Goal: Information Seeking & Learning: Learn about a topic

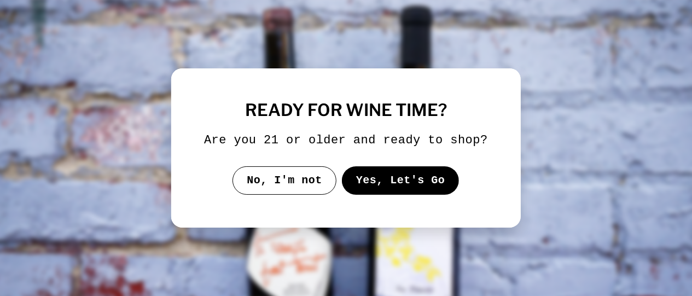
click at [364, 174] on button "Yes, Let's Go" at bounding box center [401, 180] width 118 height 28
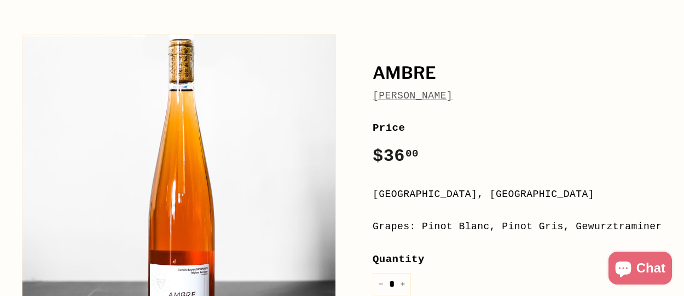
scroll to position [219, 0]
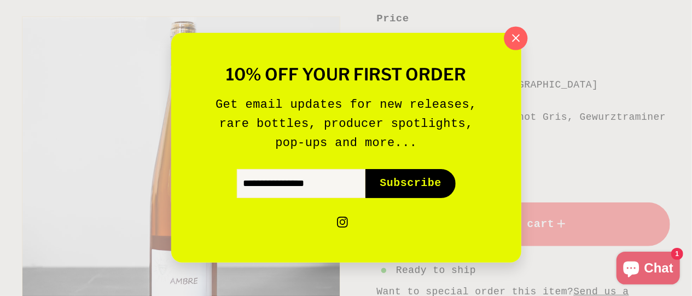
click at [518, 37] on icon "button" at bounding box center [515, 38] width 16 height 16
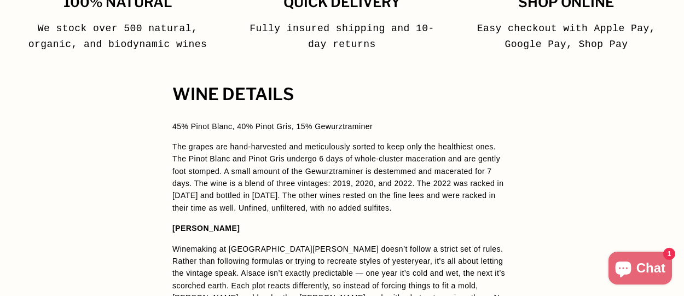
scroll to position [821, 0]
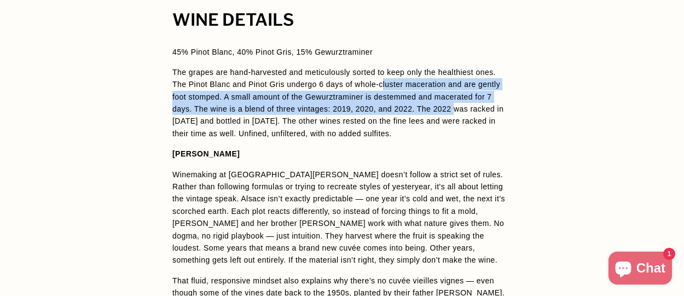
drag, startPoint x: 364, startPoint y: 63, endPoint x: 427, endPoint y: 96, distance: 71.2
click at [427, 96] on span "The grapes are hand-harvested and meticulously sorted to keep only the healthie…" at bounding box center [337, 103] width 331 height 70
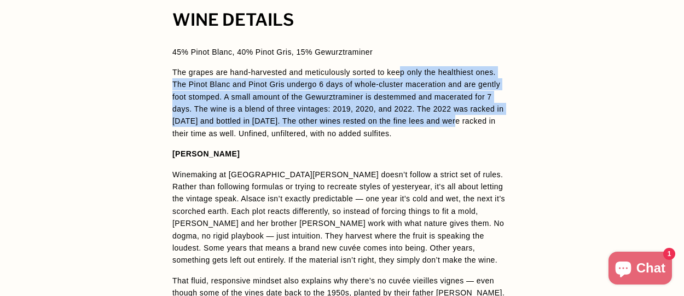
drag, startPoint x: 418, startPoint y: 92, endPoint x: 424, endPoint y: 110, distance: 19.0
click at [420, 102] on span "45% Pinot Blanc, 40% Pinot Gris, 15% Gewurztraminer The grapes are hand-harvest…" at bounding box center [341, 273] width 339 height 454
drag, startPoint x: 429, startPoint y: 122, endPoint x: 406, endPoint y: 51, distance: 74.6
click at [407, 66] on p "The grapes are hand-harvested and meticulously sorted to keep only the healthie…" at bounding box center [341, 102] width 339 height 73
click at [406, 48] on span "45% Pinot Blanc, 40% Pinot Gris, 15% Gewurztraminer The grapes are hand-harvest…" at bounding box center [341, 273] width 339 height 454
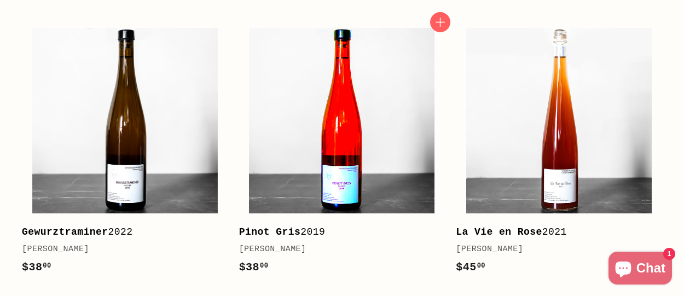
scroll to position [1478, 0]
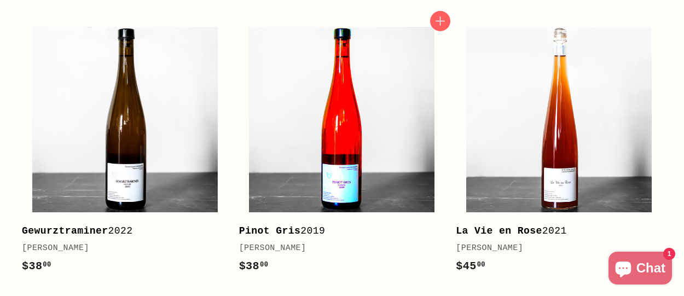
click at [365, 121] on img at bounding box center [342, 120] width 186 height 186
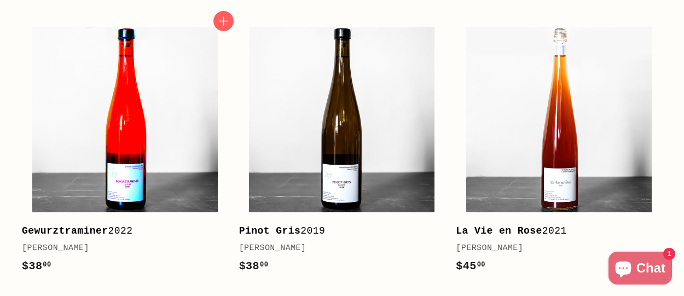
click at [165, 152] on img at bounding box center [125, 120] width 186 height 186
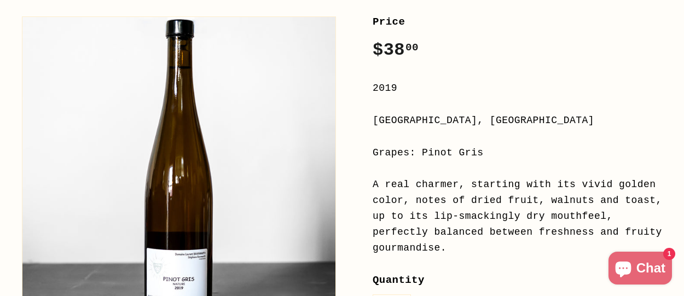
scroll to position [274, 0]
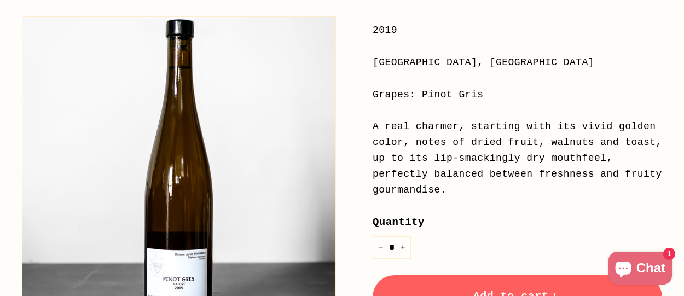
drag, startPoint x: 509, startPoint y: 123, endPoint x: 538, endPoint y: 169, distance: 53.6
click at [538, 169] on div "A real charmer, starting with its vivid golden color, notes of dried fruit, wal…" at bounding box center [518, 158] width 290 height 79
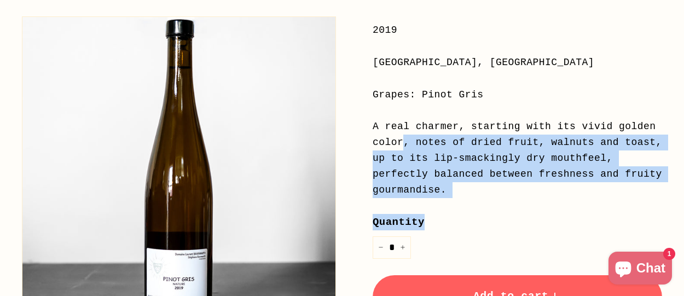
drag, startPoint x: 544, startPoint y: 182, endPoint x: 534, endPoint y: 129, distance: 54.4
click at [534, 129] on div "Price Regular price $38 00 $38.00 / 2019 Alsace, France Grapes: Pinot Gris A re…" at bounding box center [518, 212] width 290 height 513
click at [534, 129] on div "A real charmer, starting with its vivid golden color, notes of dried fruit, wal…" at bounding box center [518, 158] width 290 height 79
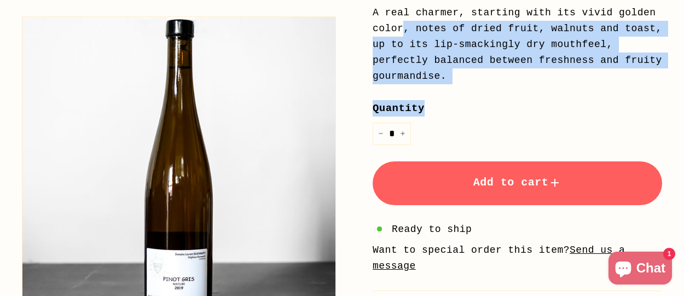
scroll to position [328, 0]
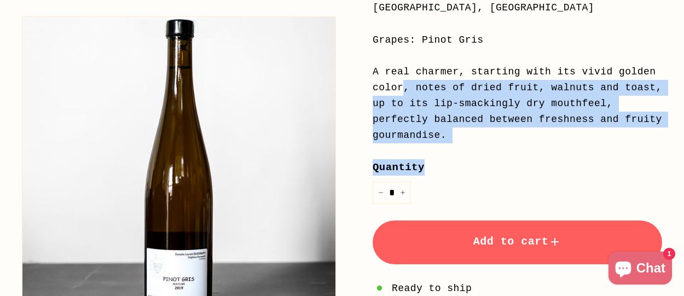
click at [494, 125] on div "A real charmer, starting with its vivid golden color, notes of dried fruit, wal…" at bounding box center [518, 103] width 290 height 79
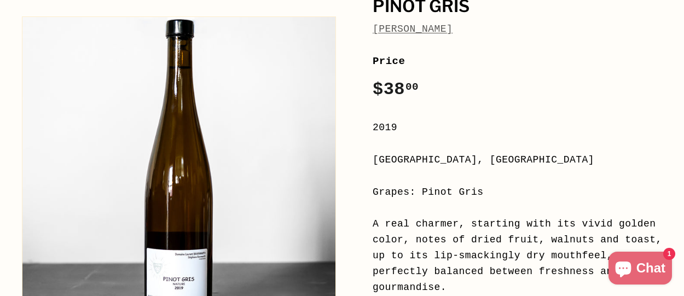
scroll to position [164, 0]
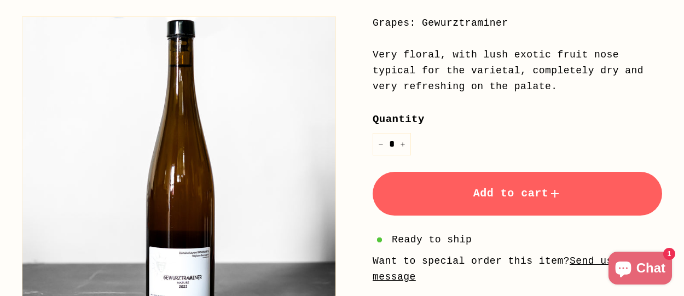
scroll to position [328, 0]
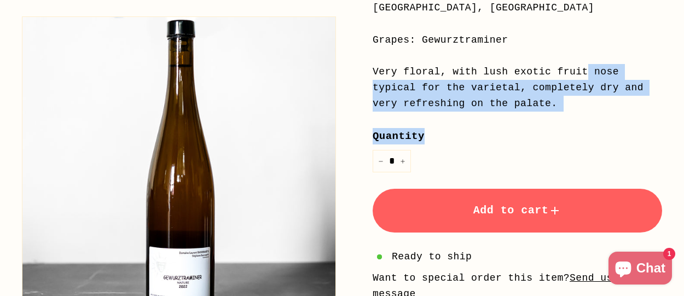
drag, startPoint x: 573, startPoint y: 137, endPoint x: 440, endPoint y: 71, distance: 148.6
click at [440, 71] on div "Price Regular price $38 00 $38.00 / 2022 Alsace, France Grapes: Gewurztraminer …" at bounding box center [518, 141] width 290 height 481
click at [440, 71] on div "Very floral, with lush exotic fruit nose typical for the varietal, completely d…" at bounding box center [518, 87] width 290 height 47
drag, startPoint x: 468, startPoint y: 66, endPoint x: 593, endPoint y: 88, distance: 127.2
click at [593, 88] on div "Very floral, with lush exotic fruit nose typical for the varietal, completely d…" at bounding box center [518, 87] width 290 height 47
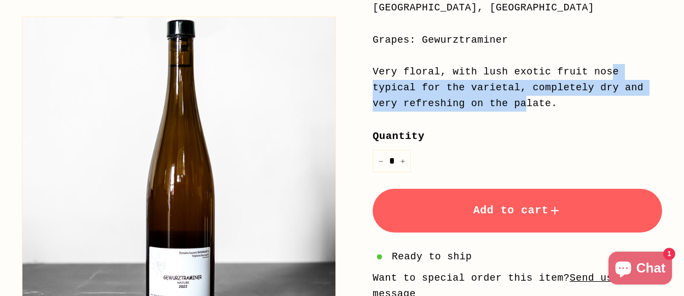
click at [593, 90] on div "Very floral, with lush exotic fruit nose typical for the varietal, completely d…" at bounding box center [518, 87] width 290 height 47
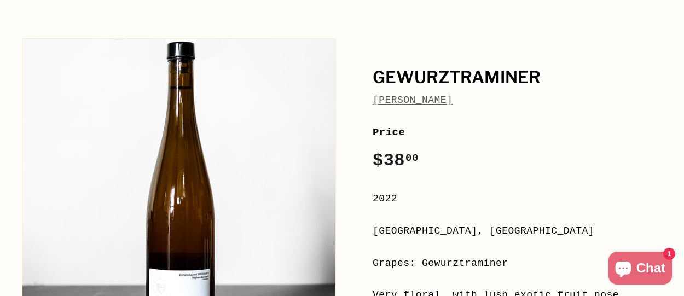
scroll to position [0, 0]
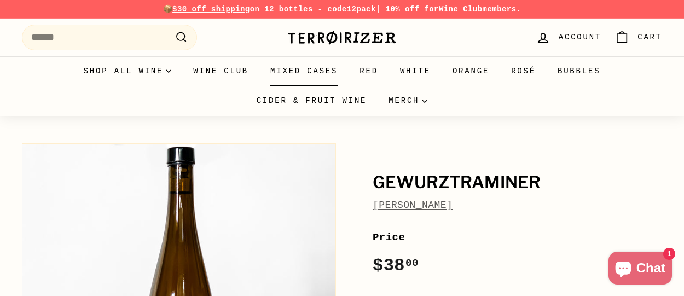
click at [278, 64] on link "Mixed Cases" at bounding box center [303, 71] width 89 height 30
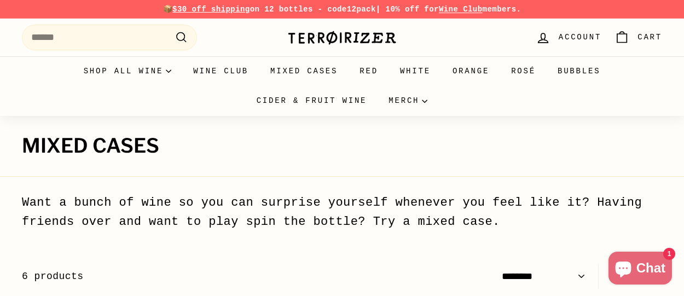
select select "******"
drag, startPoint x: 370, startPoint y: 203, endPoint x: 509, endPoint y: 231, distance: 141.8
click at [509, 232] on div "Want a bunch of wine so you can surprise yourself whenever you feel like it? Ha…" at bounding box center [342, 223] width 640 height 66
click at [447, 232] on div "Want a bunch of wine so you can surprise yourself whenever you feel like it? Ha…" at bounding box center [342, 223] width 640 height 66
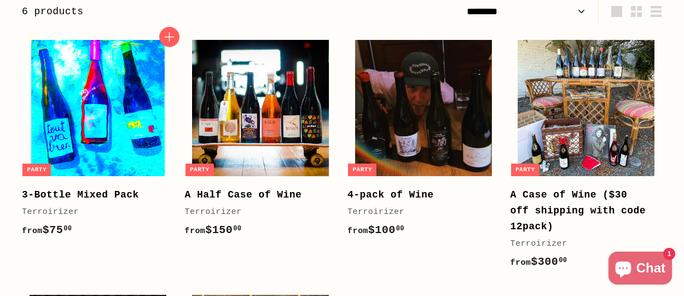
scroll to position [328, 0]
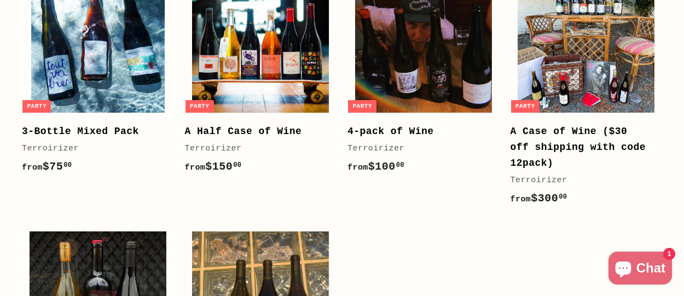
click at [107, 131] on b "3-Bottle Mixed Pack" at bounding box center [80, 131] width 117 height 11
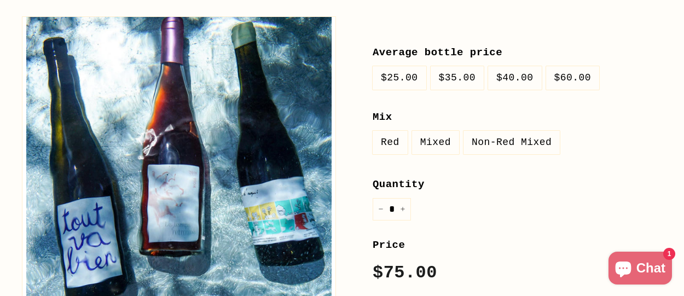
scroll to position [328, 0]
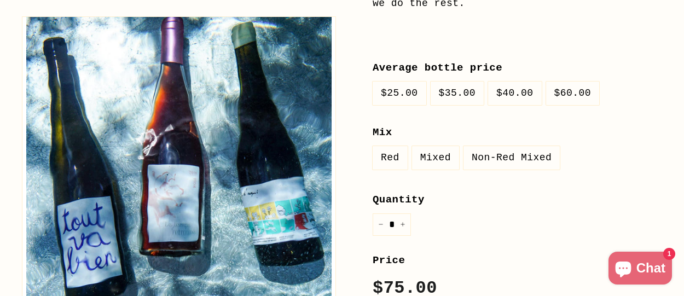
click at [438, 150] on label "Mixed" at bounding box center [435, 158] width 47 height 24
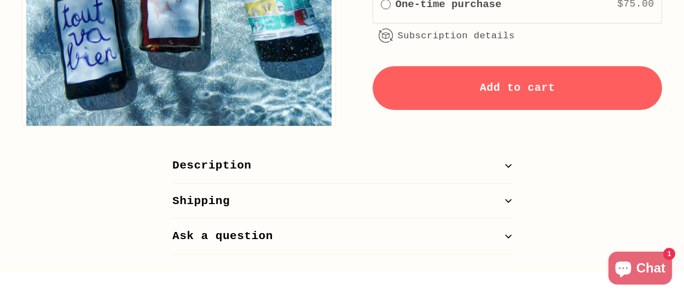
scroll to position [821, 0]
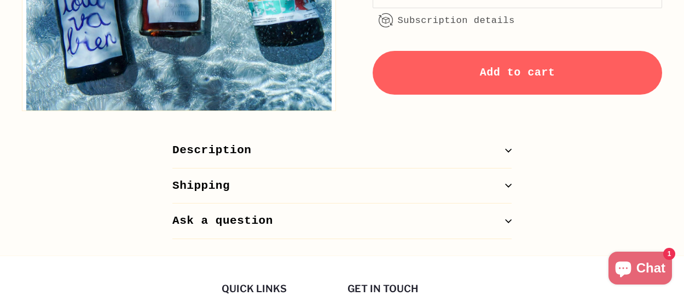
click at [332, 144] on button "Description" at bounding box center [341, 151] width 339 height 36
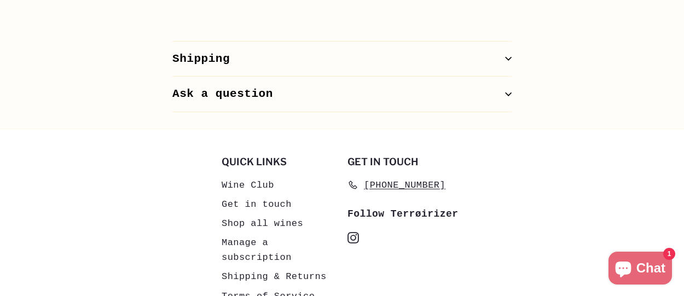
scroll to position [985, 0]
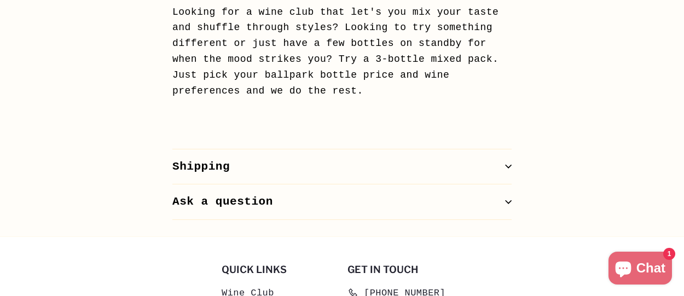
click at [267, 156] on button "Shipping" at bounding box center [341, 167] width 339 height 36
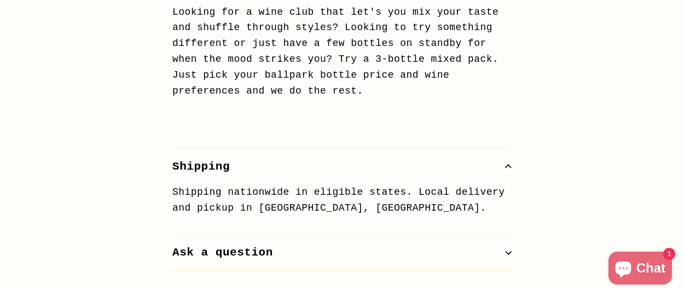
click at [301, 157] on button "Shipping" at bounding box center [341, 167] width 339 height 36
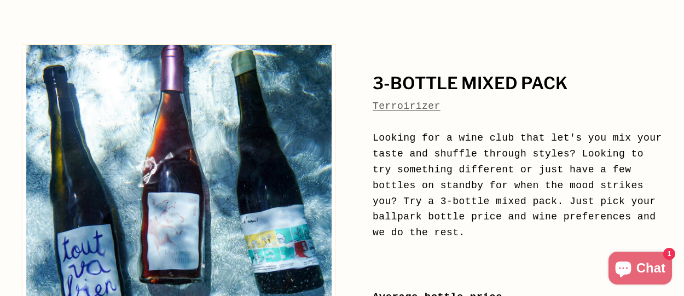
scroll to position [0, 0]
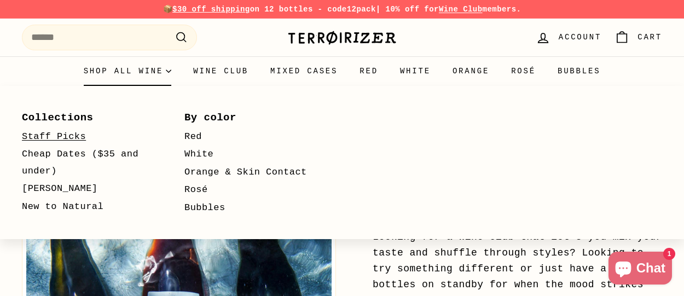
click at [49, 133] on link "Staff Picks" at bounding box center [87, 137] width 131 height 18
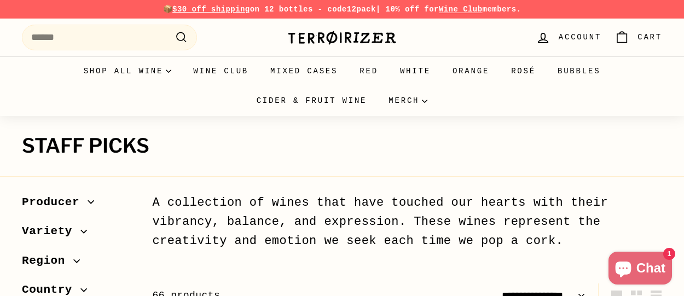
select select "**********"
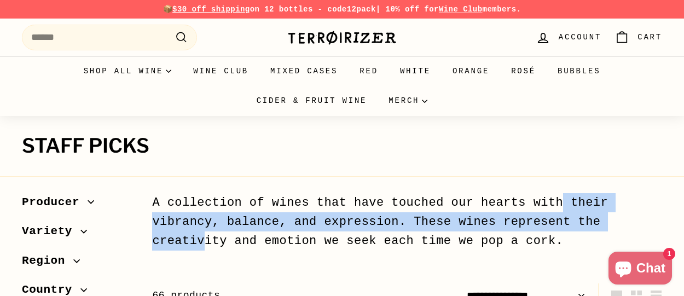
drag, startPoint x: 392, startPoint y: 198, endPoint x: 408, endPoint y: 216, distance: 24.5
click at [408, 216] on div "A collection of wines that have touched our hearts with their vibrancy, balance…" at bounding box center [407, 222] width 510 height 58
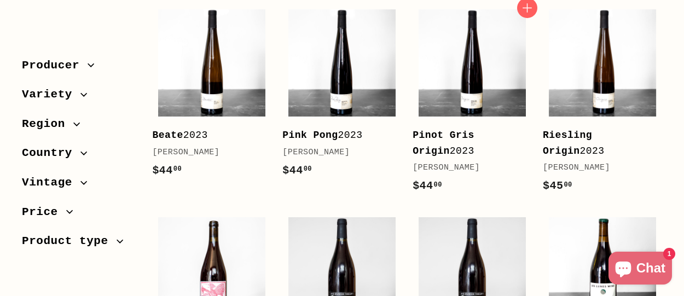
scroll to position [328, 0]
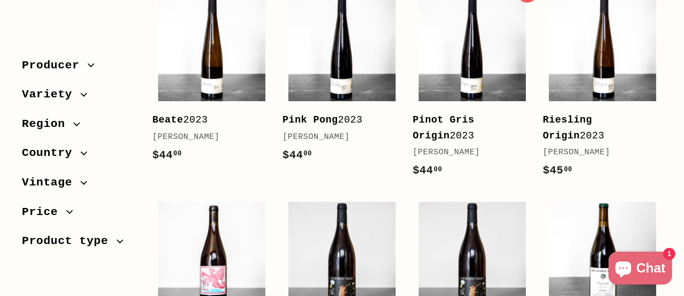
click at [475, 123] on b "Pinot Gris Origin" at bounding box center [444, 127] width 62 height 27
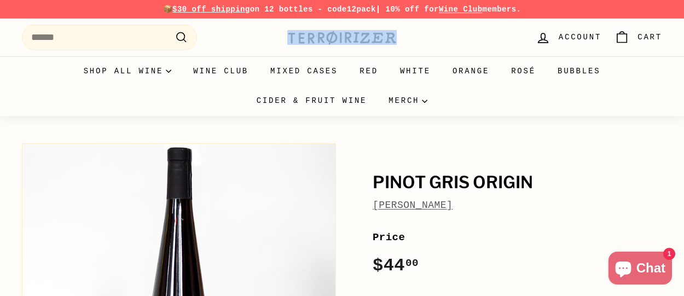
drag, startPoint x: 406, startPoint y: 45, endPoint x: 286, endPoint y: 55, distance: 120.9
click at [286, 55] on div ". . . Site navigation Search .cls-1{fill:none;stroke:#000;stroke-miterlimit:10;…" at bounding box center [342, 38] width 684 height 38
click at [471, 246] on label "Price" at bounding box center [518, 237] width 290 height 16
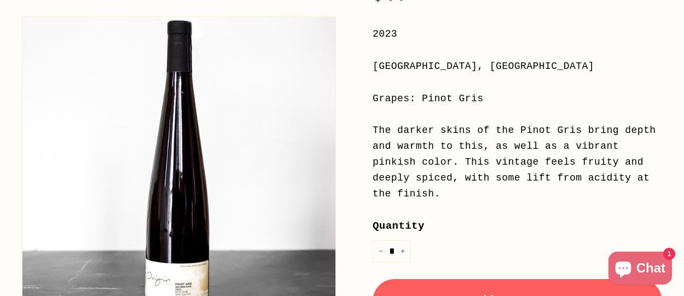
scroll to position [274, 0]
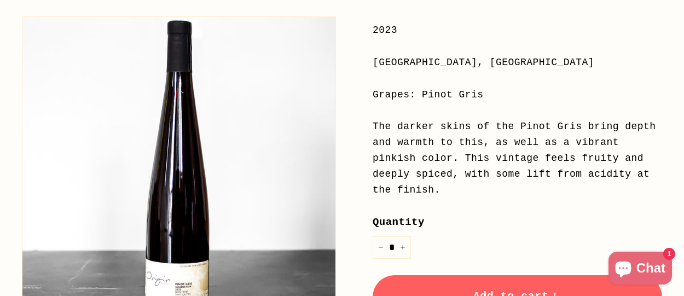
drag, startPoint x: 407, startPoint y: 66, endPoint x: 563, endPoint y: 184, distance: 195.0
click at [553, 179] on div "Price Regular price $44 00 $44.00 / 2023 [GEOGRAPHIC_DATA], [GEOGRAPHIC_DATA] G…" at bounding box center [518, 212] width 290 height 513
drag, startPoint x: 621, startPoint y: 188, endPoint x: 417, endPoint y: 94, distance: 224.6
click at [418, 96] on div "Price Regular price $44 00 $44.00 / 2023 [GEOGRAPHIC_DATA], [GEOGRAPHIC_DATA] G…" at bounding box center [518, 212] width 290 height 513
click at [417, 94] on div "Grapes: Pinot Gris" at bounding box center [518, 95] width 290 height 16
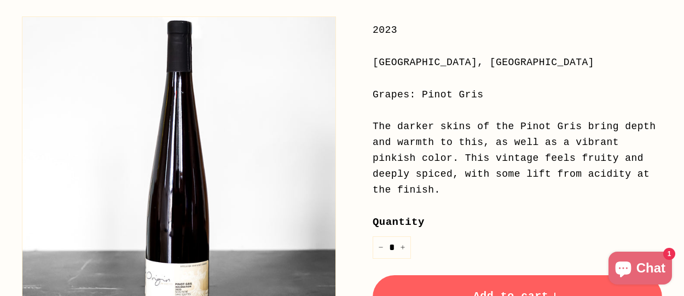
drag, startPoint x: 598, startPoint y: 178, endPoint x: 604, endPoint y: 188, distance: 11.5
click at [604, 188] on div "Price Regular price $44 00 $44.00 / 2023 [GEOGRAPHIC_DATA], [GEOGRAPHIC_DATA] G…" at bounding box center [518, 212] width 290 height 513
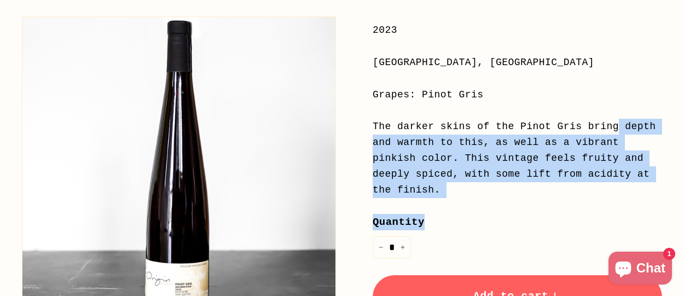
drag, startPoint x: 604, startPoint y: 188, endPoint x: 471, endPoint y: 118, distance: 150.1
click at [471, 118] on div "Price Regular price $44 00 $44.00 / 2023 [GEOGRAPHIC_DATA], [GEOGRAPHIC_DATA] G…" at bounding box center [518, 212] width 290 height 513
click at [471, 117] on div "Price Regular price $44 00 $44.00 / 2023 [GEOGRAPHIC_DATA], [GEOGRAPHIC_DATA] G…" at bounding box center [518, 212] width 290 height 513
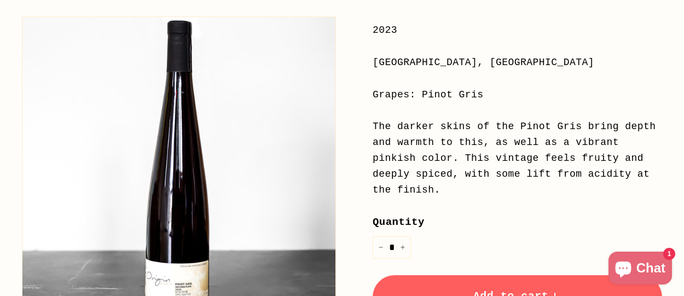
drag, startPoint x: 413, startPoint y: 77, endPoint x: 608, endPoint y: 198, distance: 229.4
click at [608, 198] on div "Price Regular price $44 00 $44.00 / 2023 [GEOGRAPHIC_DATA], [GEOGRAPHIC_DATA] G…" at bounding box center [518, 212] width 290 height 513
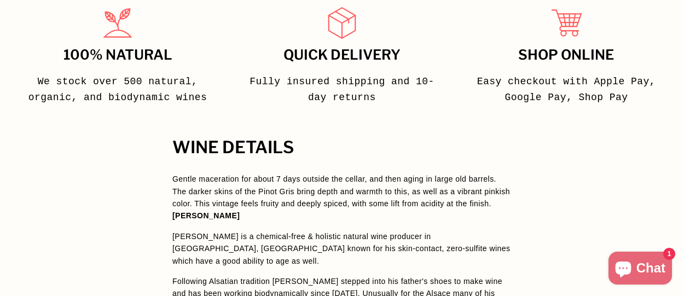
scroll to position [876, 0]
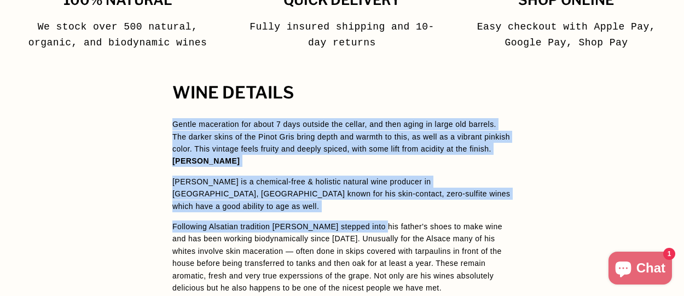
drag, startPoint x: 163, startPoint y: 80, endPoint x: 374, endPoint y: 168, distance: 228.7
click at [374, 168] on div "WINE DETAILS Gentle maceration for about 7 days outside the cellar, and then ag…" at bounding box center [342, 265] width 383 height 363
click at [374, 168] on span "Gentle maceration for about 7 days outside the cellar, and then aging in large …" at bounding box center [341, 230] width 339 height 225
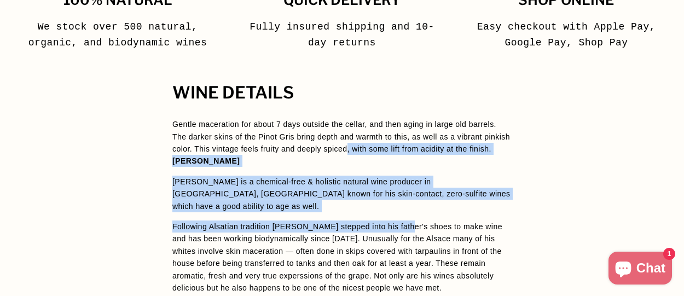
drag, startPoint x: 374, startPoint y: 168, endPoint x: 341, endPoint y: 113, distance: 63.8
click at [341, 118] on span "Gentle maceration for about 7 days outside the cellar, and then aging in large …" at bounding box center [341, 230] width 339 height 225
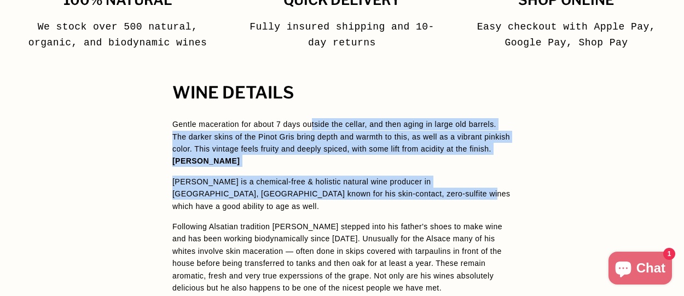
drag, startPoint x: 311, startPoint y: 85, endPoint x: 369, endPoint y: 166, distance: 100.0
click at [369, 166] on div "WINE DETAILS Gentle maceration for about 7 days outside the cellar, and then ag…" at bounding box center [342, 265] width 383 height 363
click at [370, 176] on p "[PERSON_NAME] is a chemical-free & holistic natural wine producer in [GEOGRAPHI…" at bounding box center [341, 194] width 339 height 37
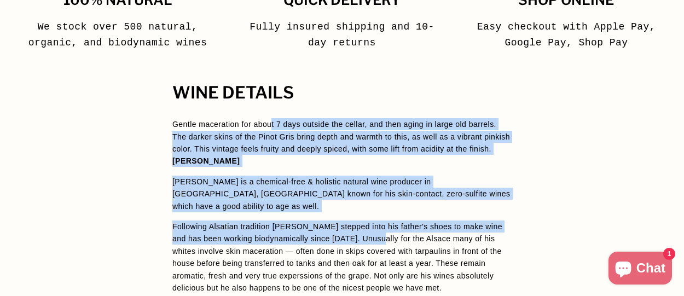
drag, startPoint x: 363, startPoint y: 198, endPoint x: 271, endPoint y: 96, distance: 137.6
click at [271, 118] on span "Gentle maceration for about 7 days outside the cellar, and then aging in large …" at bounding box center [341, 230] width 339 height 225
drag, startPoint x: 271, startPoint y: 96, endPoint x: 298, endPoint y: 112, distance: 31.4
click at [270, 118] on p "Gentle maceration for about 7 days outside the cellar, and then aging in large …" at bounding box center [341, 136] width 339 height 37
click at [350, 176] on p "[PERSON_NAME] is a chemical-free & holistic natural wine producer in [GEOGRAPHI…" at bounding box center [341, 194] width 339 height 37
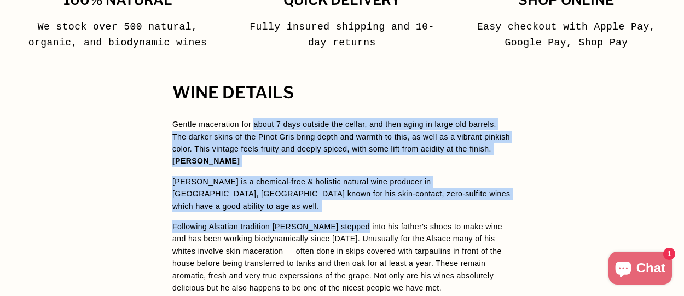
drag, startPoint x: 356, startPoint y: 186, endPoint x: 255, endPoint y: 81, distance: 145.5
click at [255, 84] on div "WINE DETAILS Gentle maceration for about 7 days outside the cellar, and then ag…" at bounding box center [342, 265] width 383 height 363
drag, startPoint x: 255, startPoint y: 81, endPoint x: 351, endPoint y: 189, distance: 145.0
click at [351, 189] on div "WINE DETAILS Gentle maceration for about 7 days outside the cellar, and then ag…" at bounding box center [342, 265] width 383 height 363
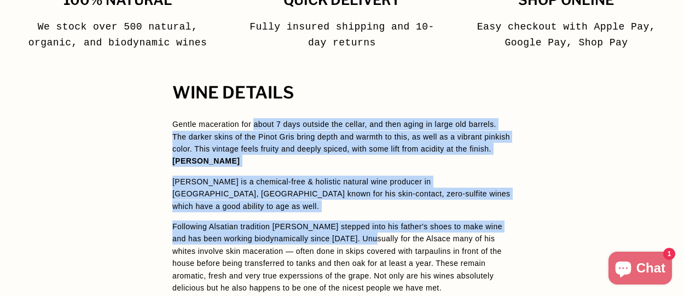
click at [351, 221] on p "Following Alsatian tradition [PERSON_NAME] stepped into his father's shoes to m…" at bounding box center [341, 282] width 339 height 123
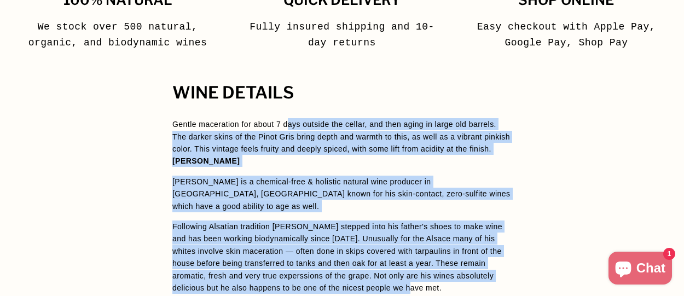
drag, startPoint x: 357, startPoint y: 249, endPoint x: 288, endPoint y: 77, distance: 185.9
click at [288, 84] on div "WINE DETAILS Gentle maceration for about 7 days outside the cellar, and then ag…" at bounding box center [342, 265] width 383 height 363
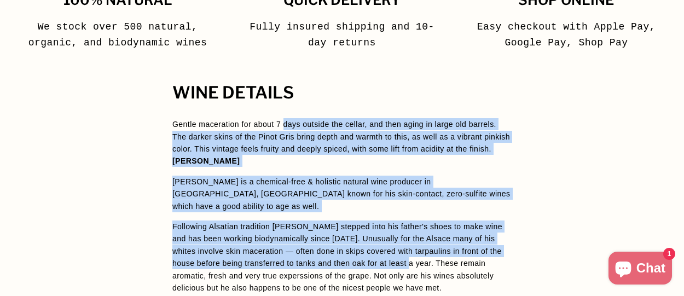
drag, startPoint x: 288, startPoint y: 77, endPoint x: 377, endPoint y: 224, distance: 172.2
click at [377, 224] on div "WINE DETAILS Gentle maceration for about 7 days outside the cellar, and then ag…" at bounding box center [342, 265] width 383 height 363
click at [377, 224] on p "Following Alsatian tradition [PERSON_NAME] stepped into his father's shoes to m…" at bounding box center [341, 282] width 339 height 123
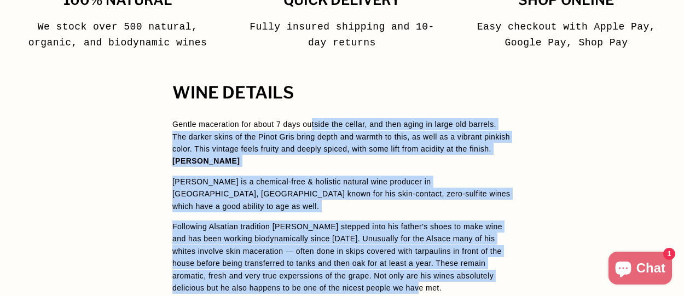
drag, startPoint x: 372, startPoint y: 248, endPoint x: 311, endPoint y: 75, distance: 183.7
click at [311, 84] on div "WINE DETAILS Gentle maceration for about 7 days outside the cellar, and then ag…" at bounding box center [342, 265] width 383 height 363
drag, startPoint x: 311, startPoint y: 71, endPoint x: 409, endPoint y: 244, distance: 198.6
click at [409, 244] on div "WINE DETAILS Gentle maceration for about 7 days outside the cellar, and then ag…" at bounding box center [342, 265] width 383 height 363
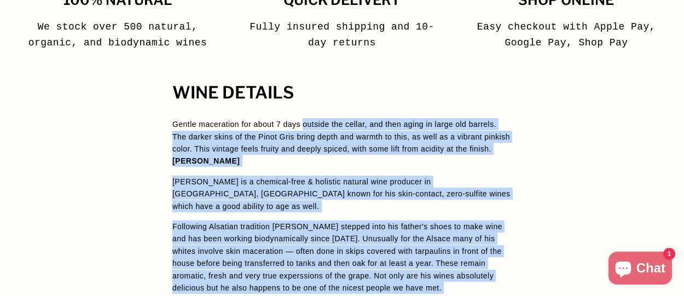
click at [410, 244] on p "Following Alsatian tradition [PERSON_NAME] stepped into his father's shoes to m…" at bounding box center [341, 282] width 339 height 123
click at [350, 118] on p "Gentle maceration for about 7 days outside the cellar, and then aging in large …" at bounding box center [341, 136] width 339 height 37
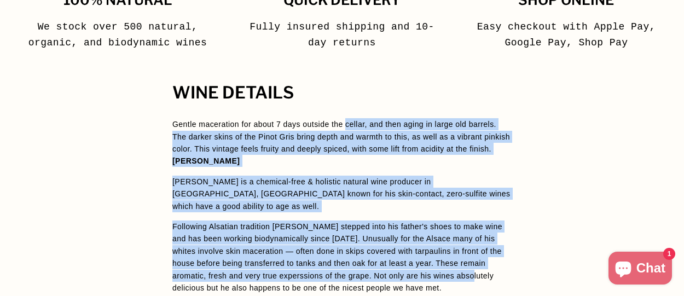
drag, startPoint x: 345, startPoint y: 96, endPoint x: 419, endPoint y: 229, distance: 152.2
click at [419, 229] on span "Gentle maceration for about 7 days outside the cellar, and then aging in large …" at bounding box center [341, 230] width 339 height 225
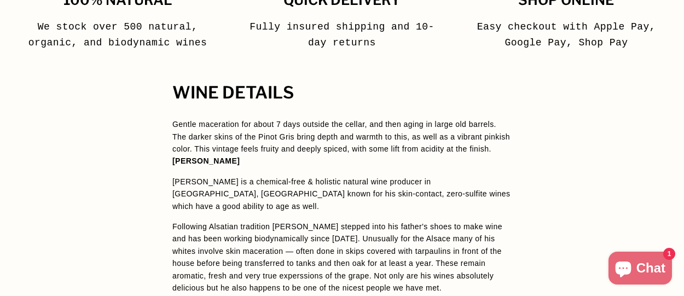
click at [421, 230] on p "Following Alsatian tradition [PERSON_NAME] stepped into his father's shoes to m…" at bounding box center [341, 282] width 339 height 123
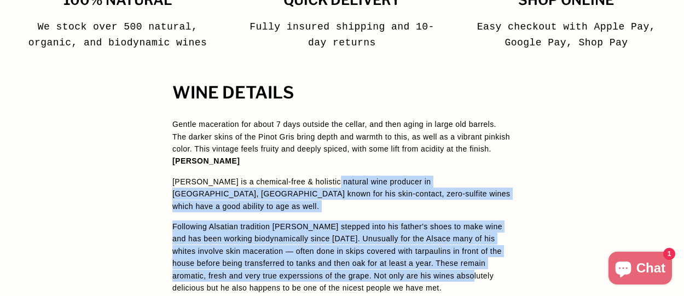
drag, startPoint x: 417, startPoint y: 233, endPoint x: 327, endPoint y: 142, distance: 128.1
click at [327, 142] on span "Gentle maceration for about 7 days outside the cellar, and then aging in large …" at bounding box center [341, 230] width 339 height 225
drag, startPoint x: 375, startPoint y: 219, endPoint x: 383, endPoint y: 237, distance: 19.3
click at [382, 237] on span "Gentle maceration for about 7 days outside the cellar, and then aging in large …" at bounding box center [341, 230] width 339 height 225
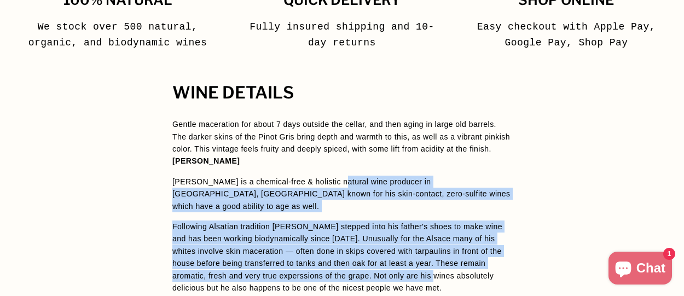
click at [383, 237] on p "Following Alsatian tradition [PERSON_NAME] stepped into his father's shoes to m…" at bounding box center [341, 282] width 339 height 123
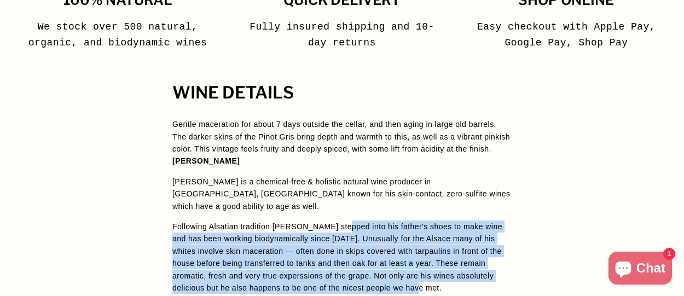
drag, startPoint x: 384, startPoint y: 250, endPoint x: 344, endPoint y: 169, distance: 89.8
click at [344, 171] on span "Gentle maceration for about 7 days outside the cellar, and then aging in large …" at bounding box center [341, 230] width 339 height 225
click at [344, 169] on span "Gentle maceration for about 7 days outside the cellar, and then aging in large …" at bounding box center [341, 230] width 339 height 225
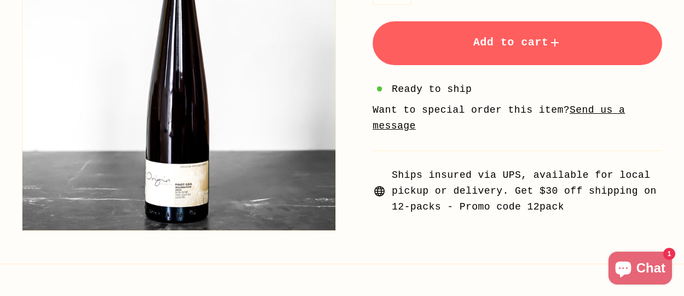
scroll to position [657, 0]
